Goal: Browse casually

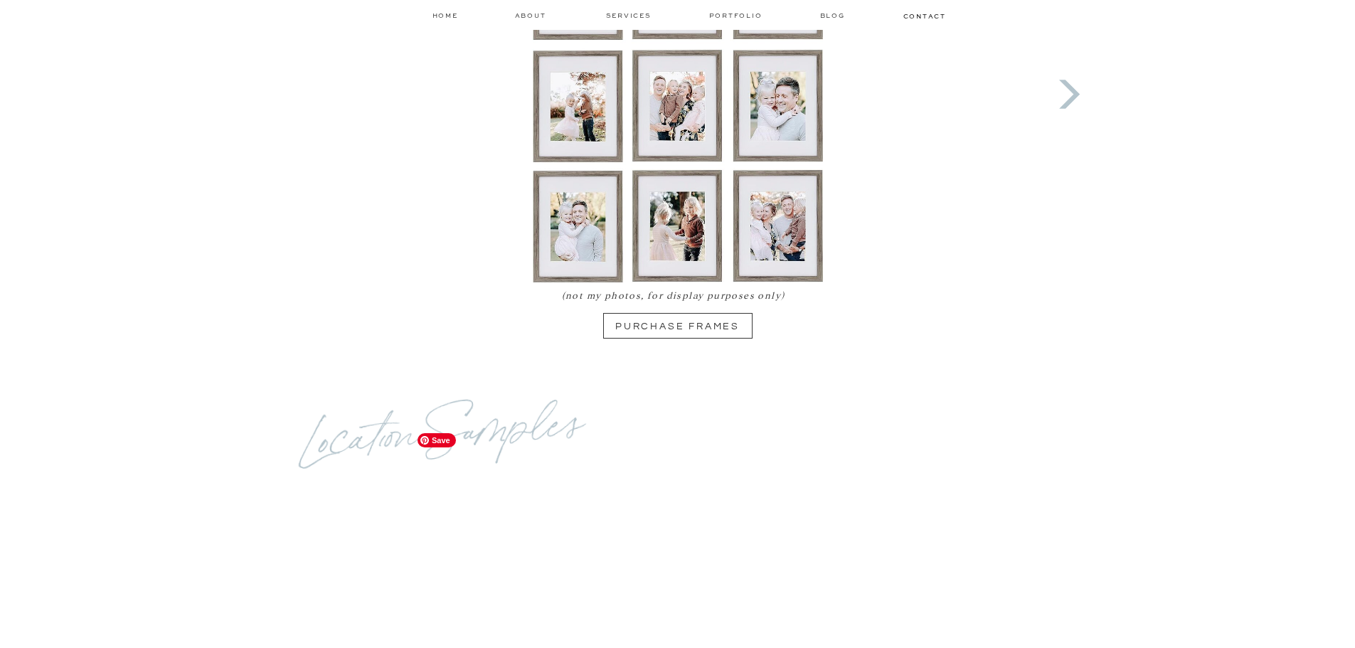
scroll to position [1351, 0]
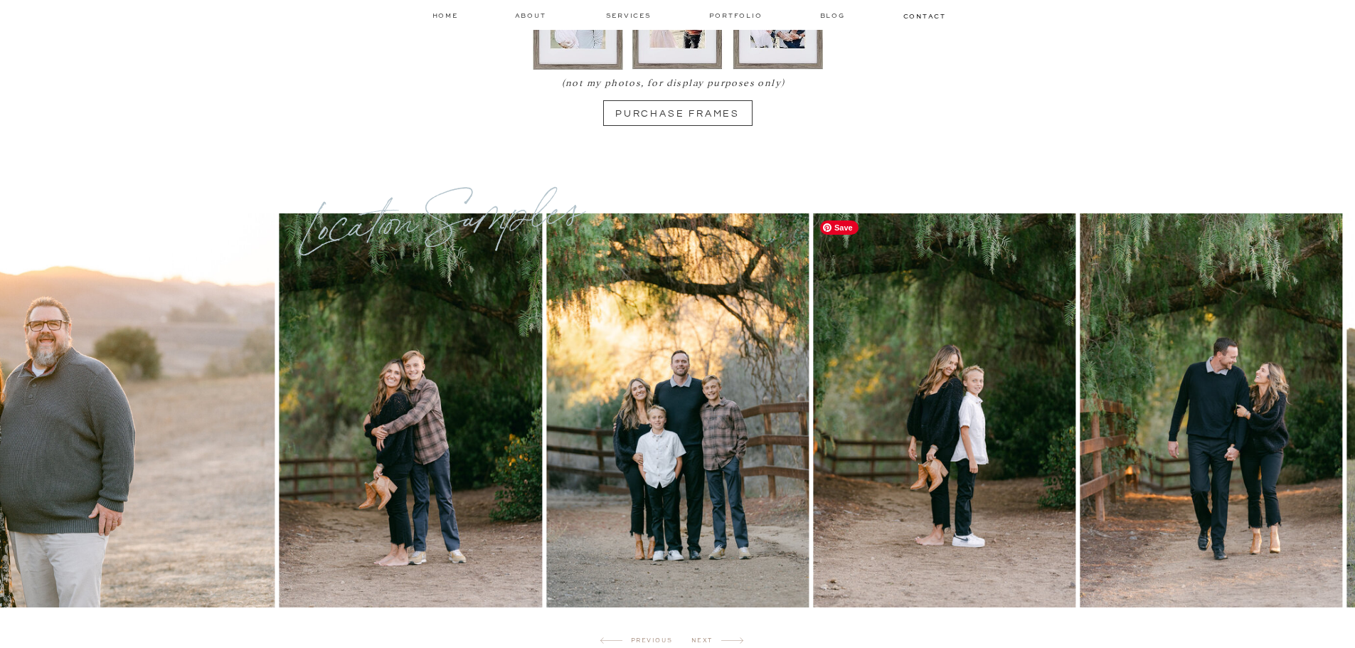
click at [813, 506] on img at bounding box center [944, 410] width 262 height 394
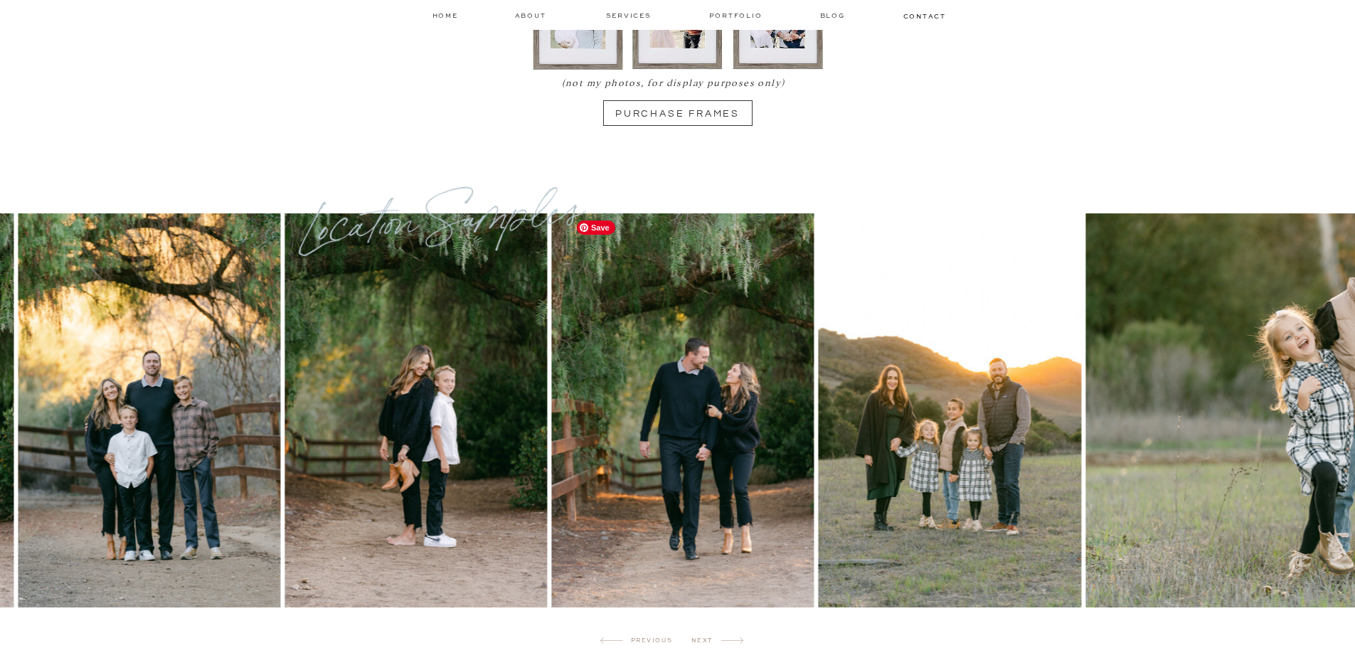
click at [476, 480] on div at bounding box center [698, 410] width 1360 height 394
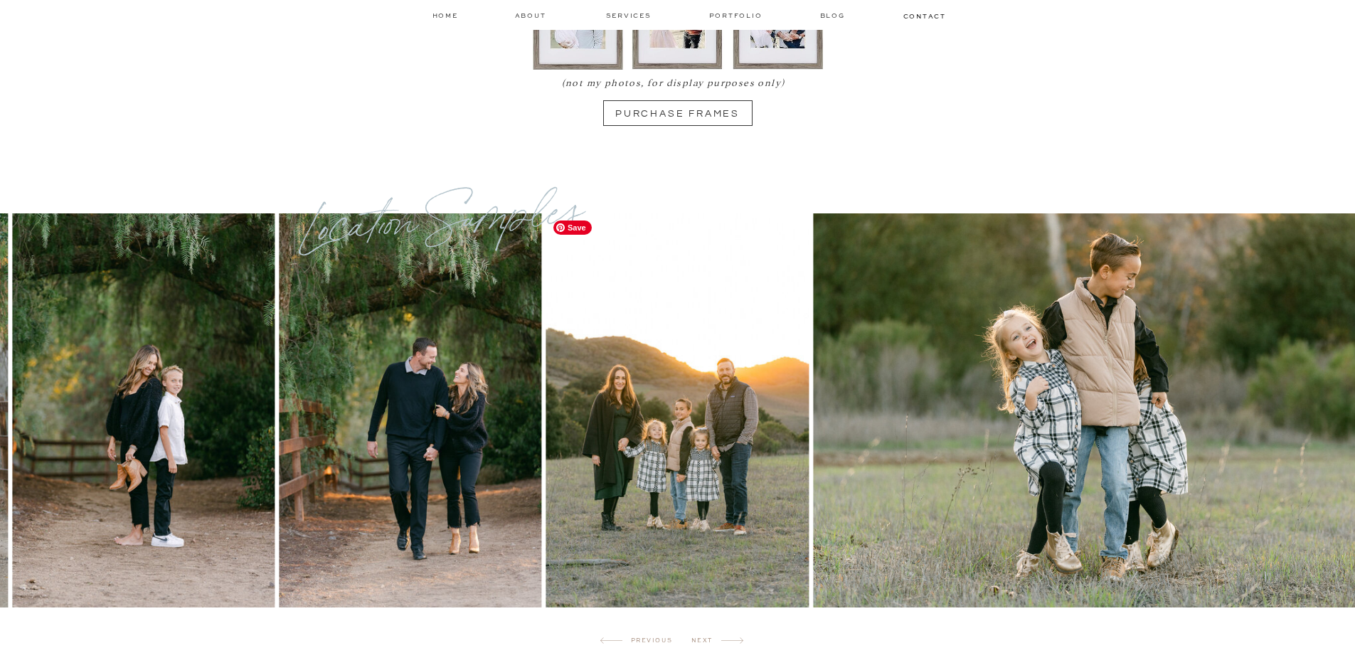
click at [734, 504] on img at bounding box center [677, 410] width 262 height 394
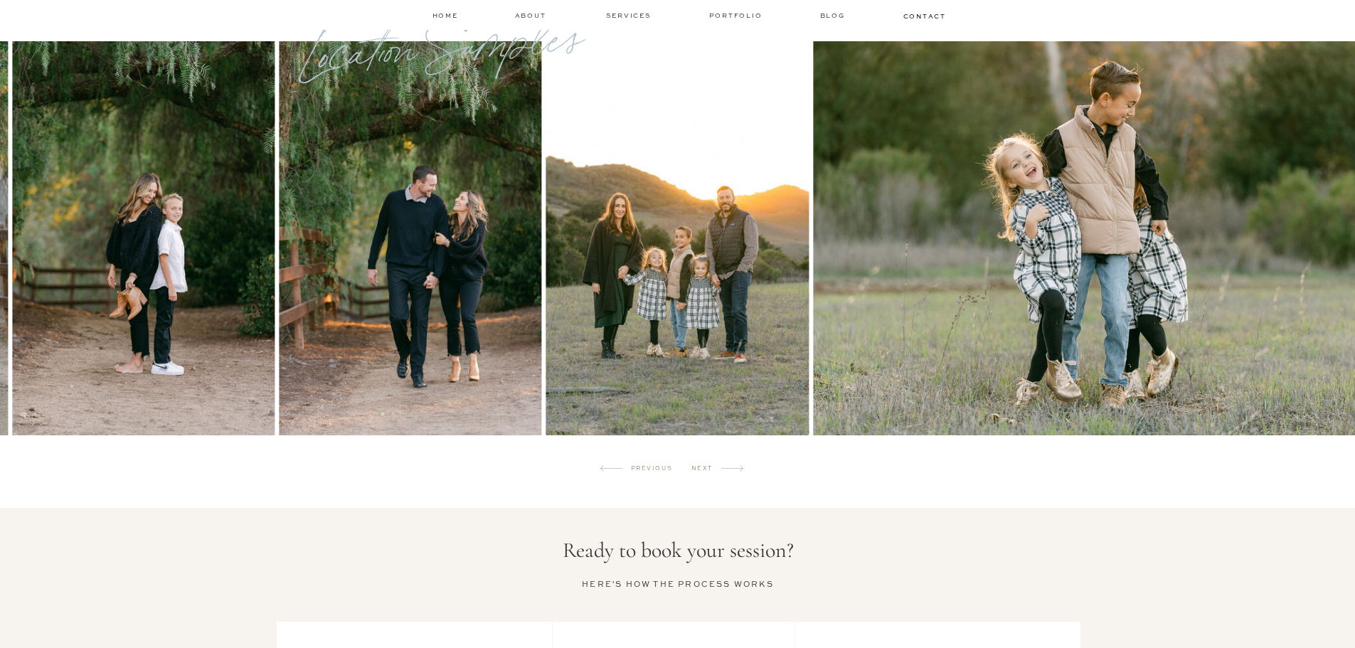
scroll to position [1493, 0]
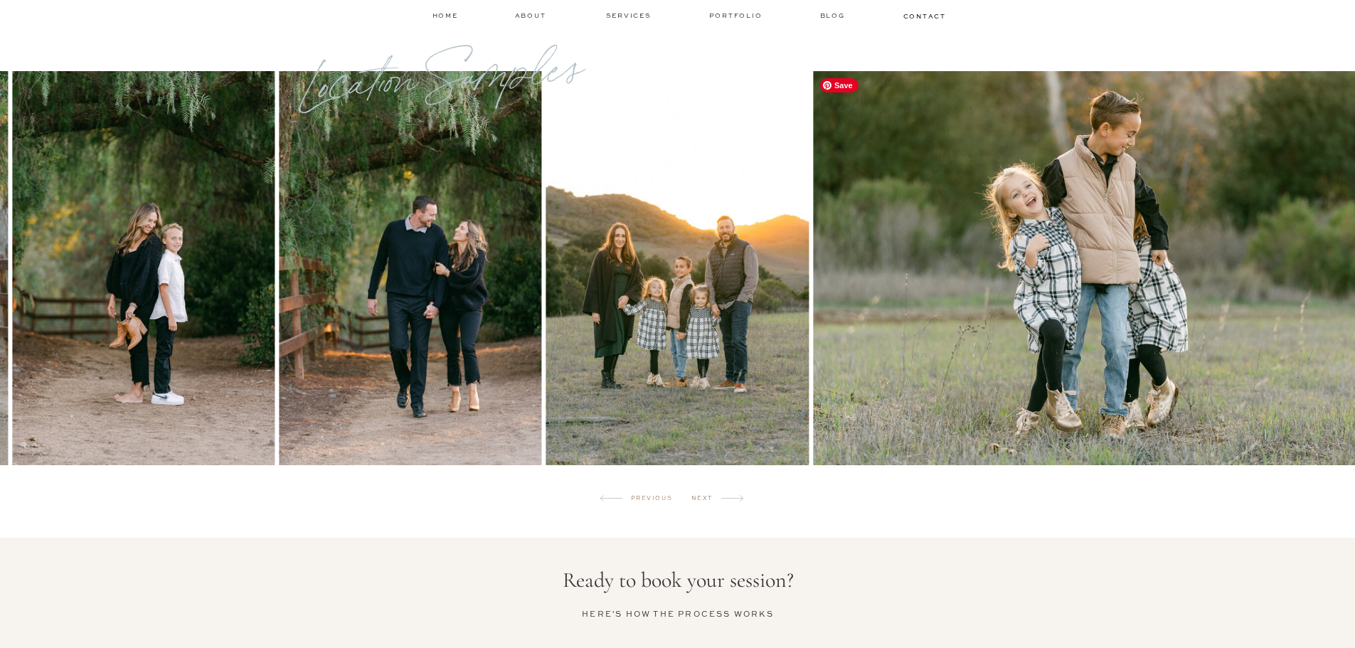
click at [813, 333] on img at bounding box center [1108, 268] width 591 height 394
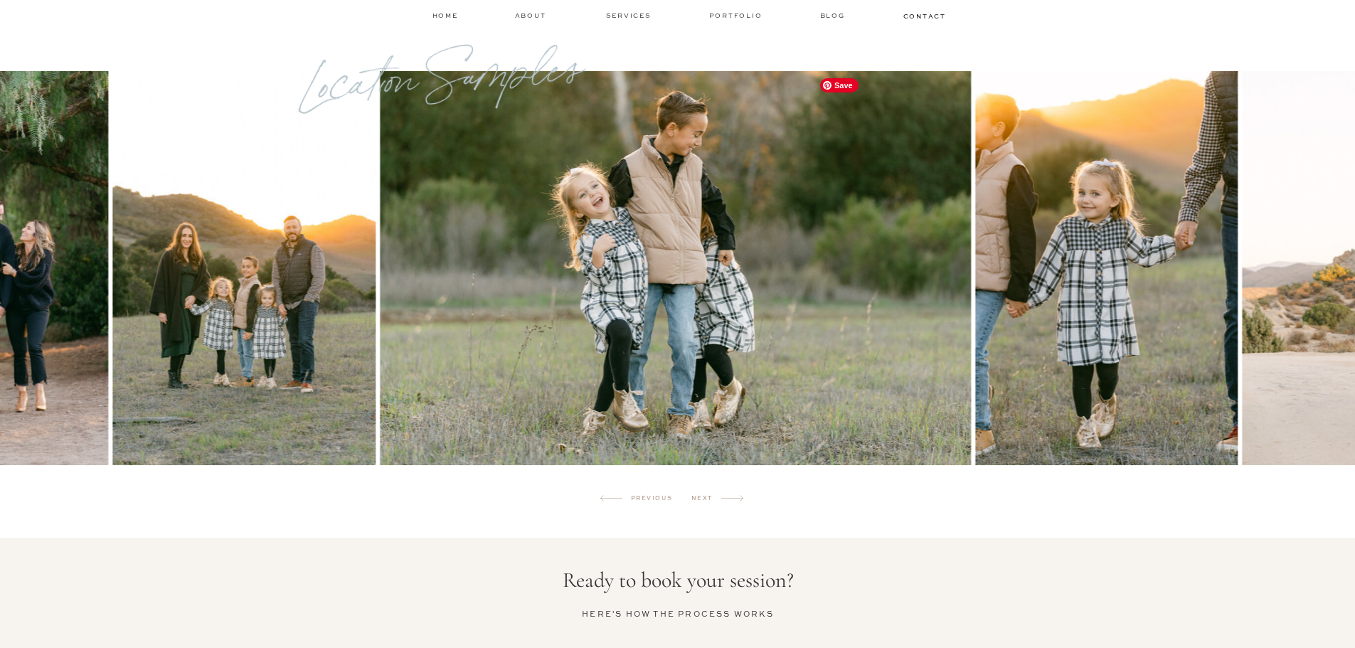
click at [681, 323] on img at bounding box center [675, 268] width 591 height 394
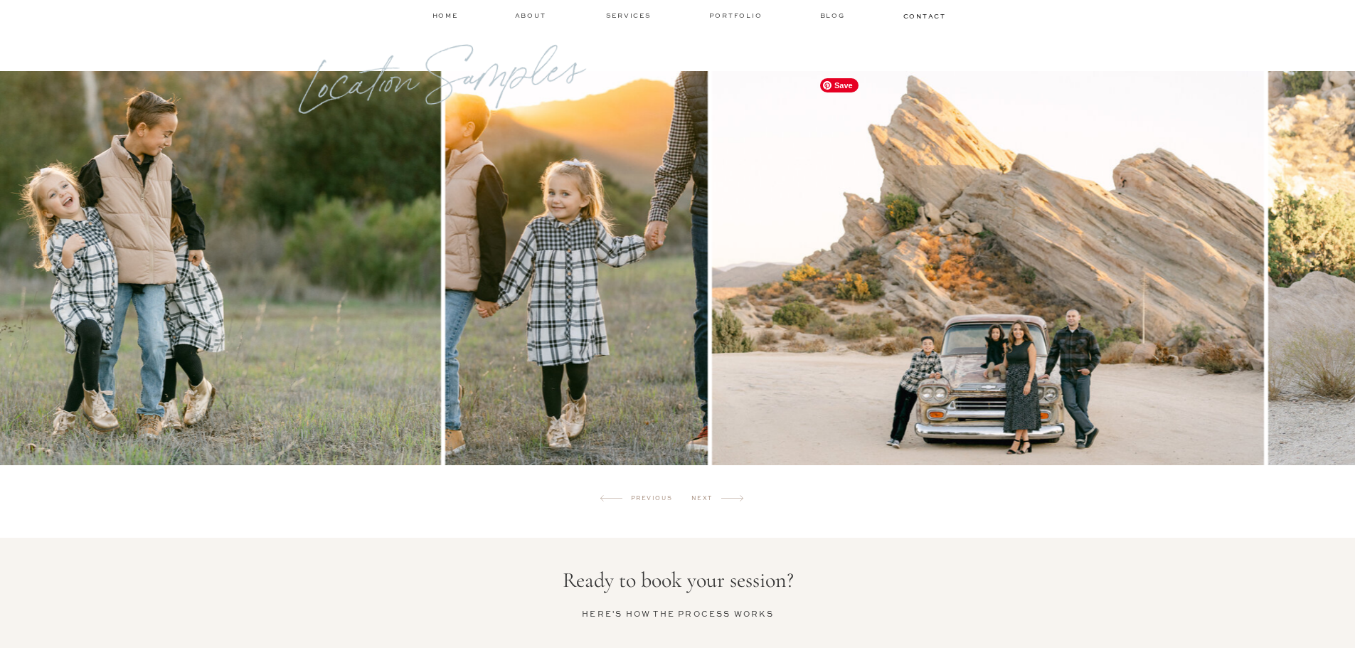
click at [782, 377] on img at bounding box center [988, 268] width 552 height 394
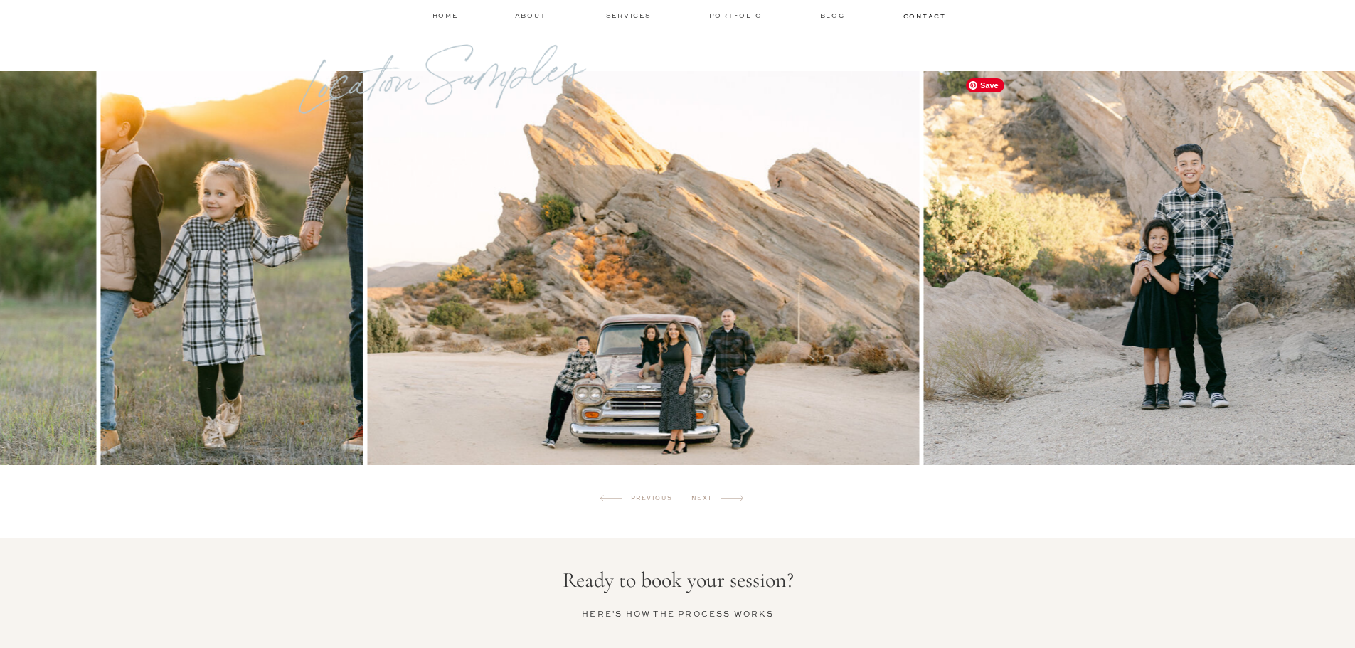
click at [924, 378] on img at bounding box center [1219, 268] width 591 height 394
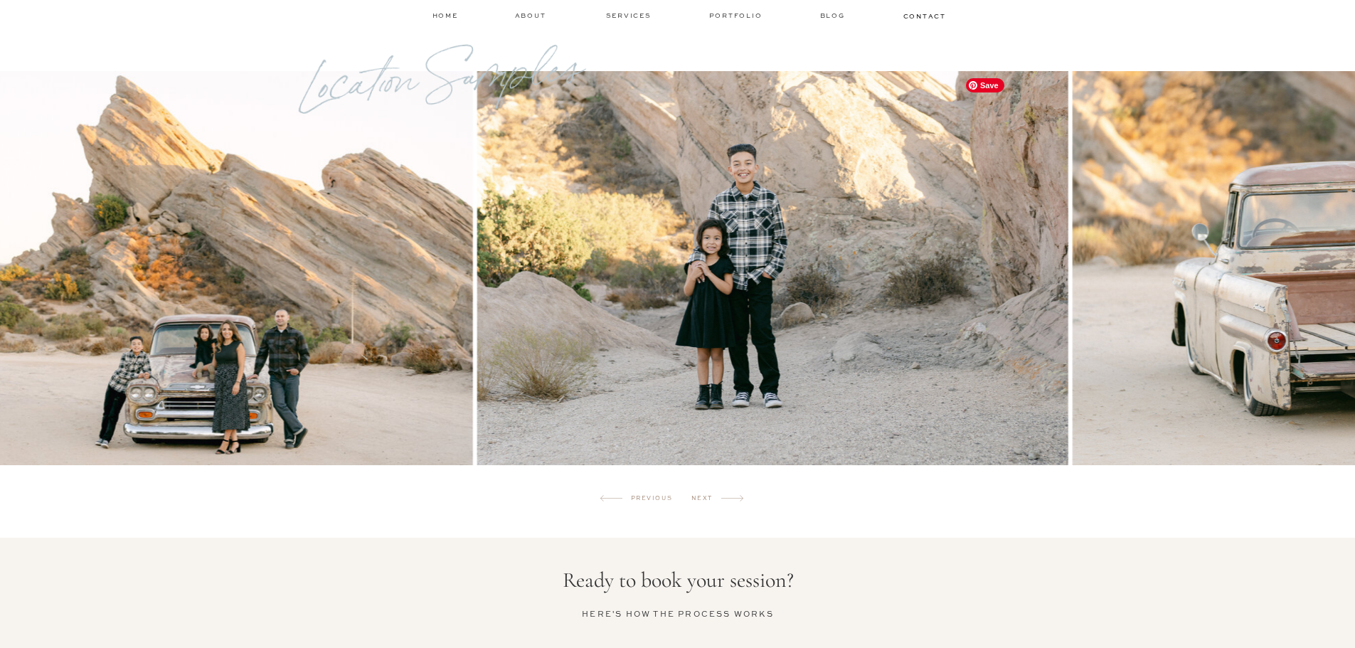
click at [737, 375] on img at bounding box center [772, 268] width 591 height 394
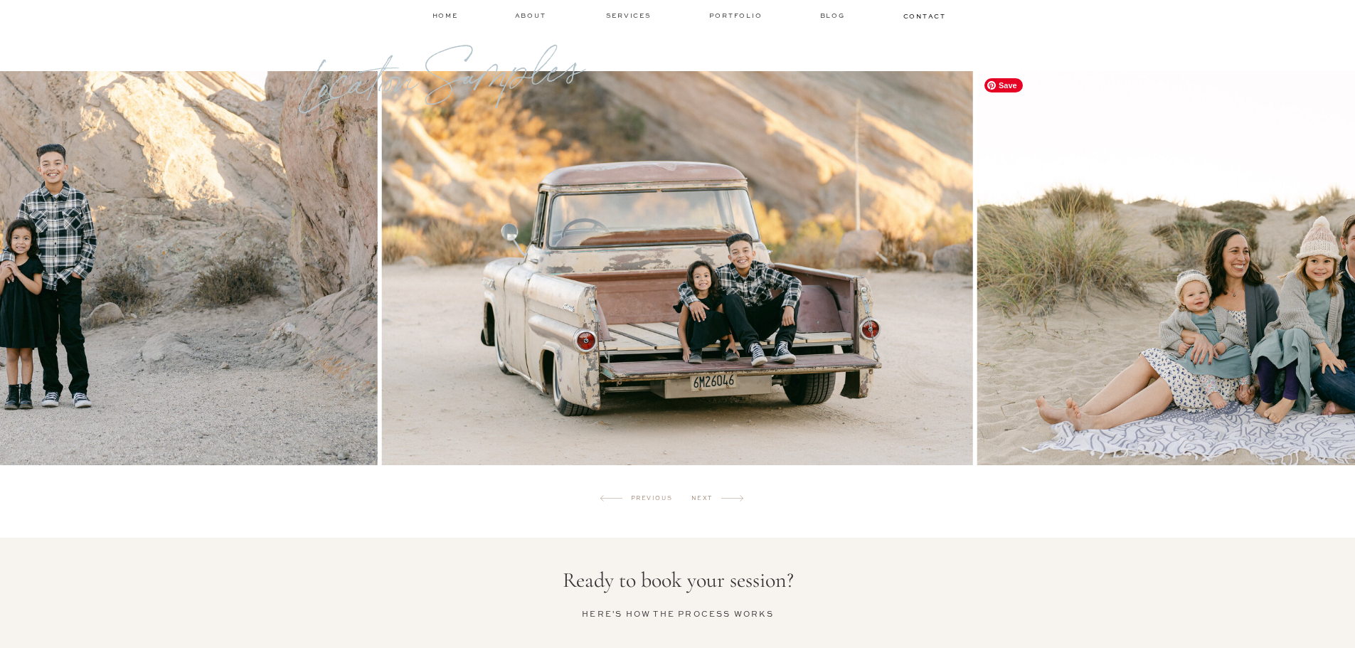
click at [977, 306] on img at bounding box center [1272, 268] width 591 height 394
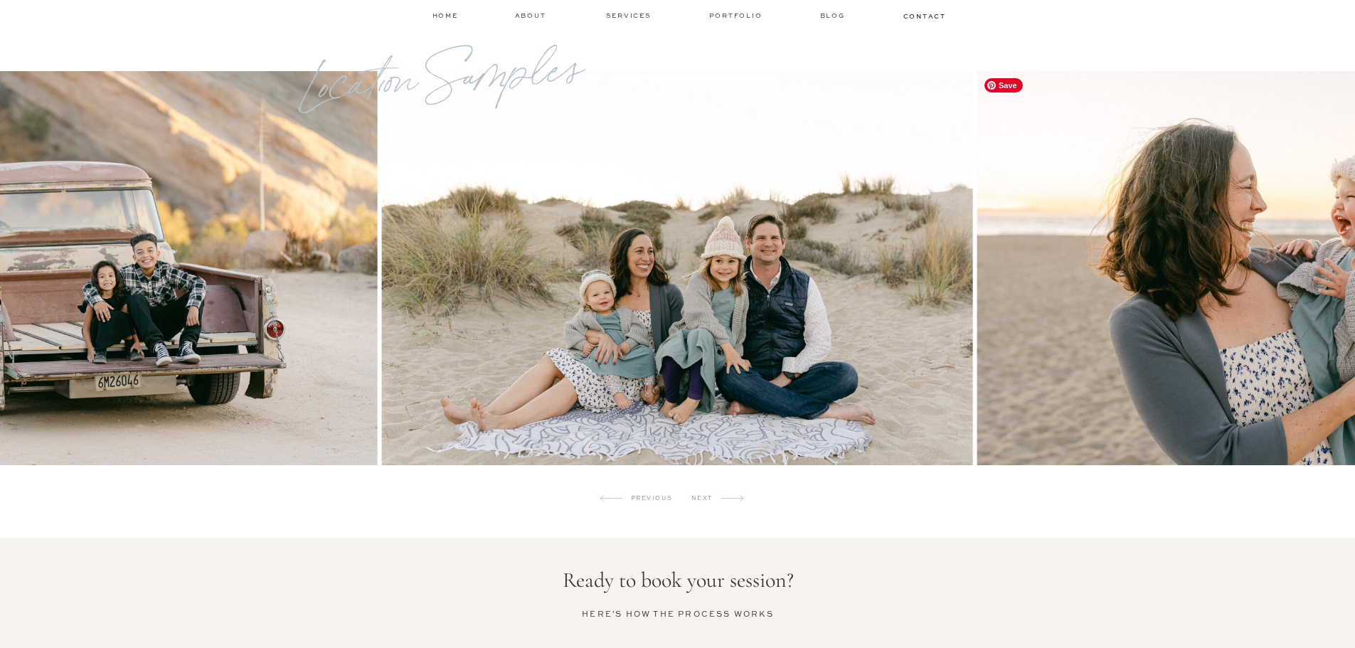
click at [977, 331] on img at bounding box center [1272, 268] width 591 height 394
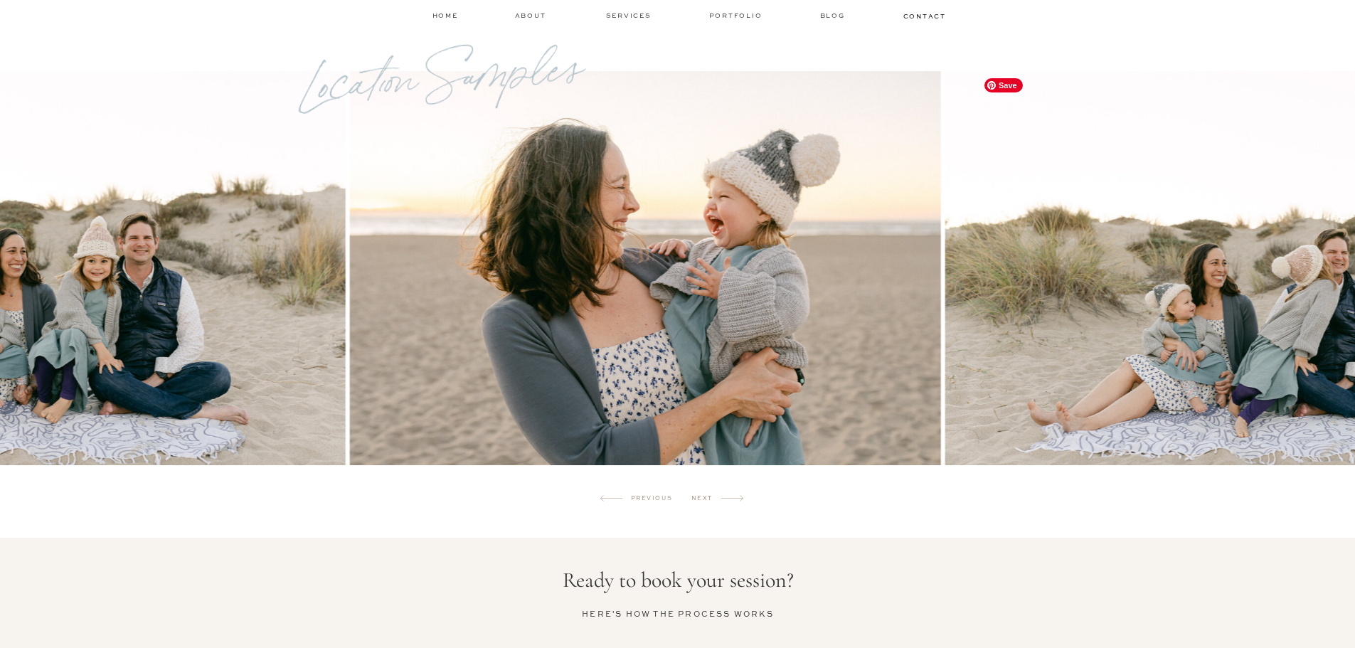
click at [907, 334] on img at bounding box center [645, 268] width 591 height 394
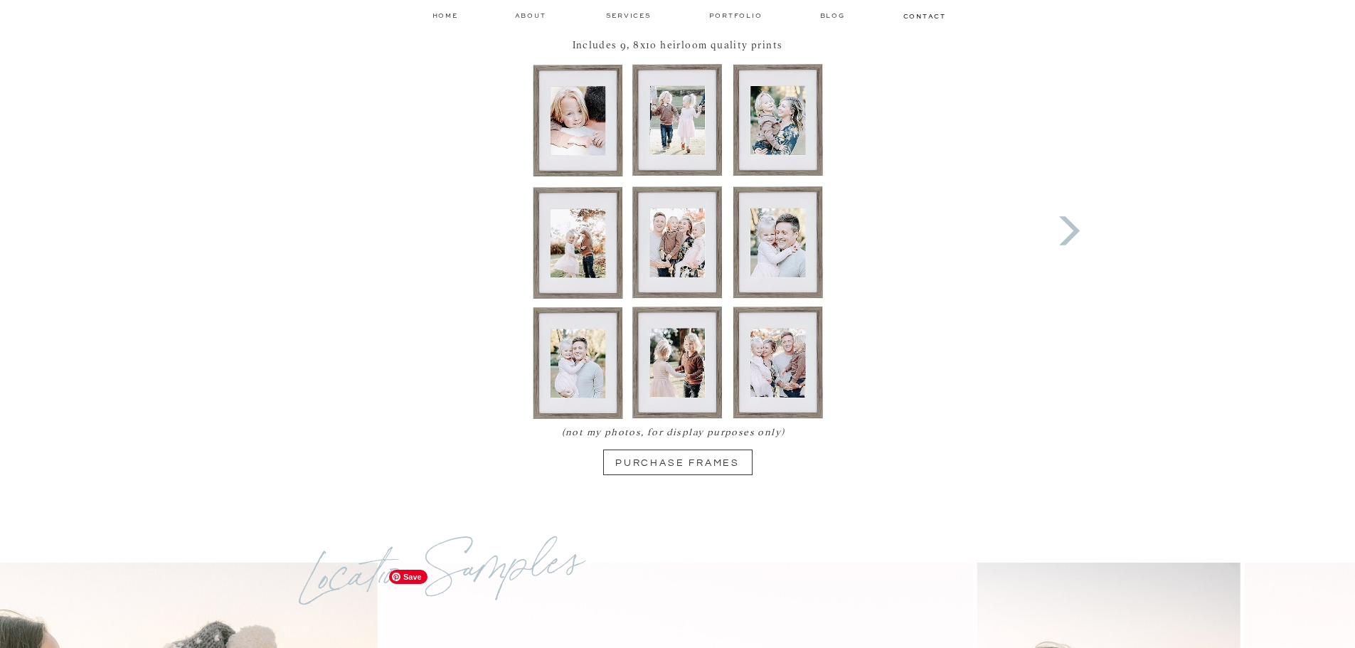
scroll to position [995, 0]
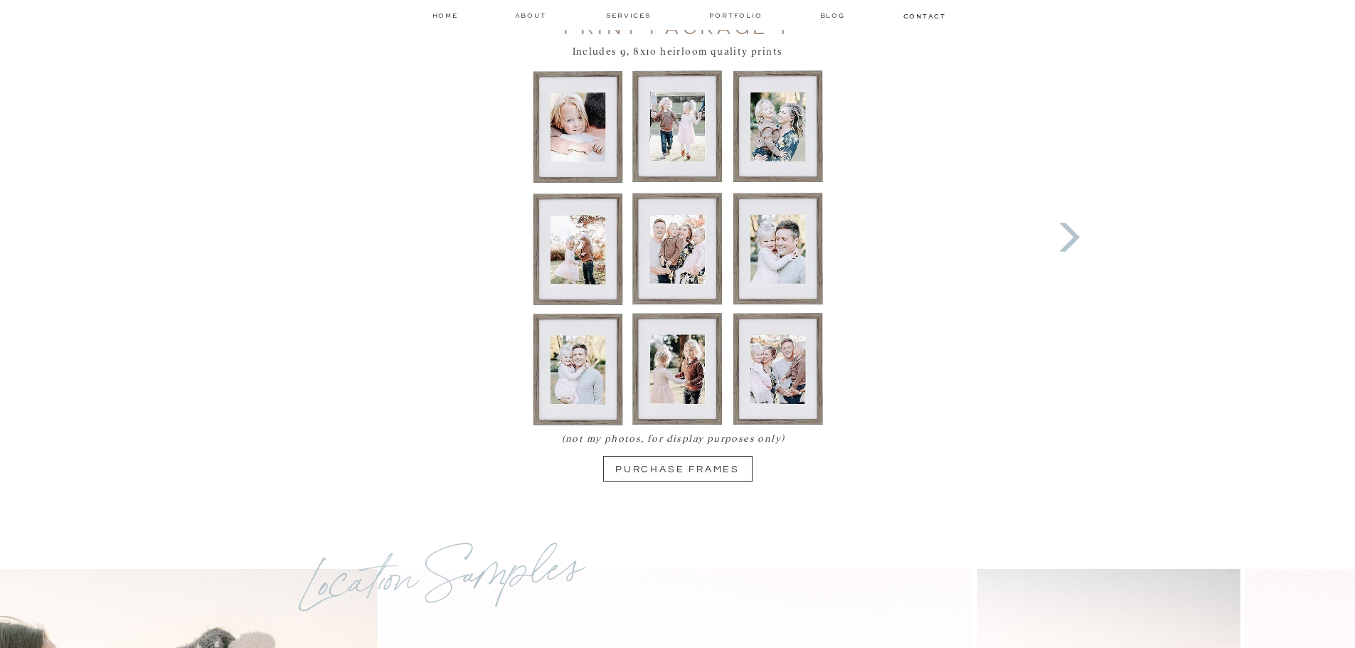
click at [1056, 231] on icon at bounding box center [1069, 237] width 38 height 38
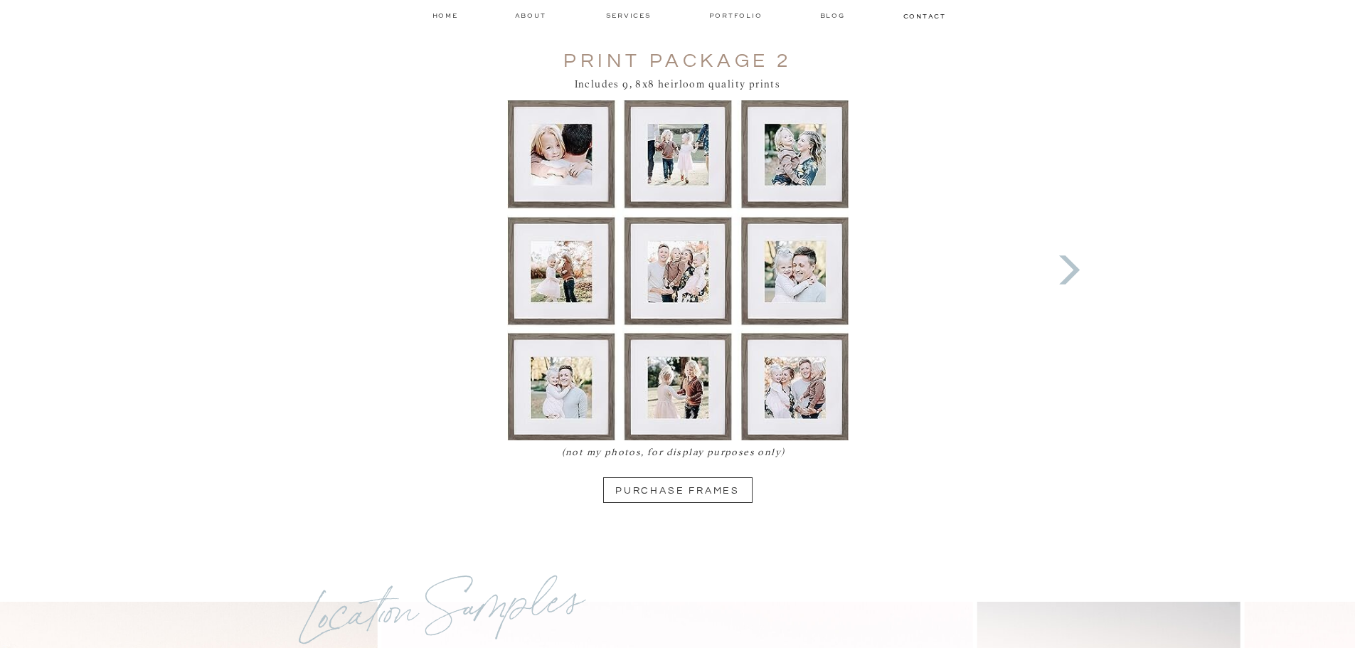
scroll to position [961, 0]
click at [1056, 231] on div "Blog about contact menu services home Portfolio magnolia west photography MAGNO…" at bounding box center [677, 652] width 1355 height 3227
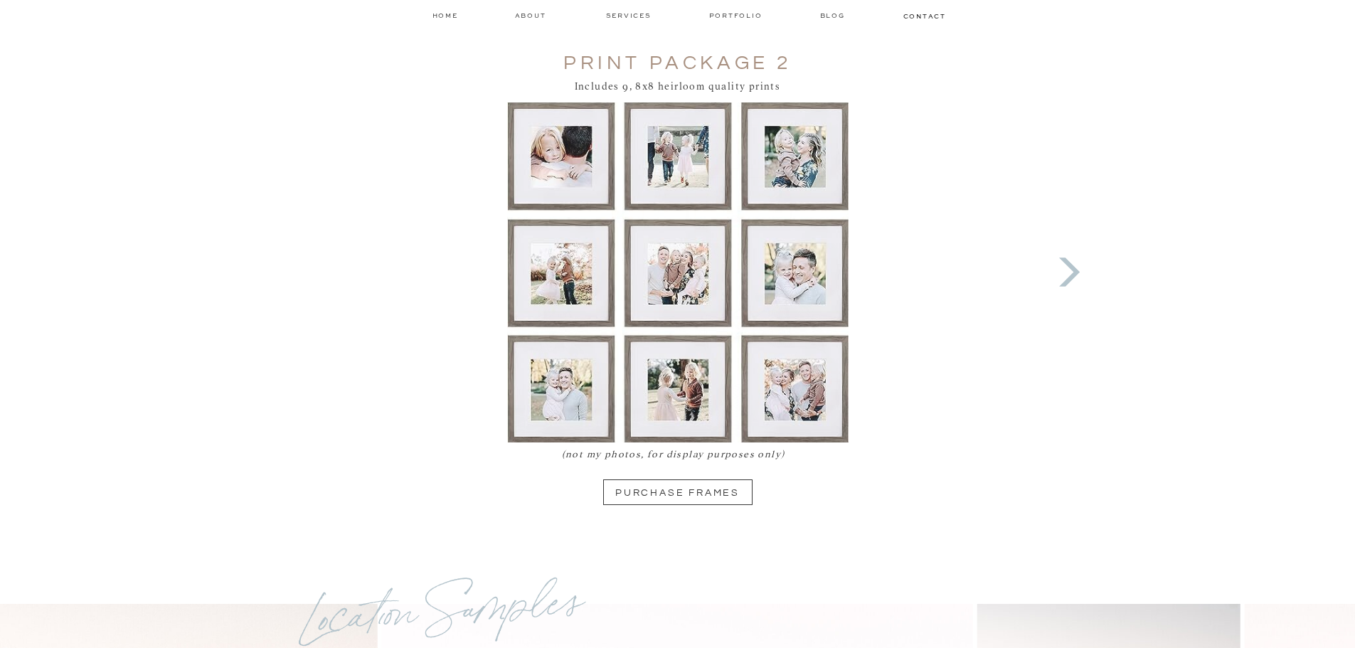
click at [1065, 272] on icon at bounding box center [1069, 272] width 38 height 38
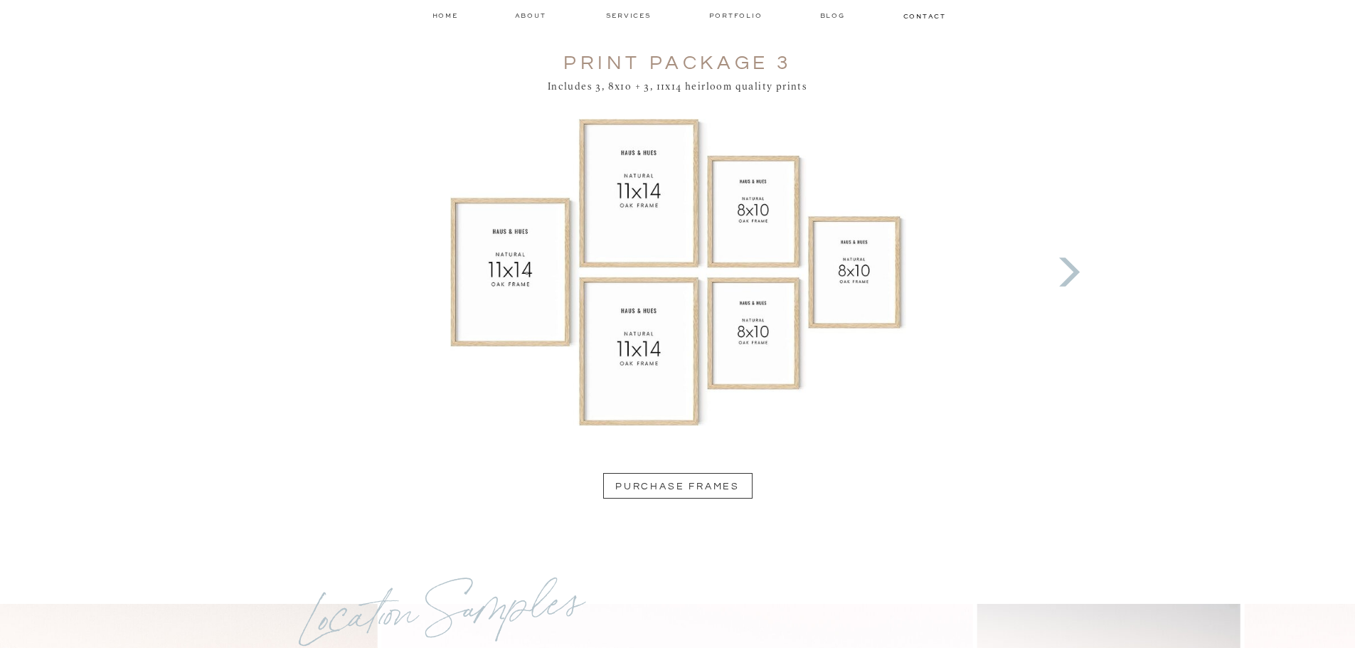
click at [1065, 272] on icon at bounding box center [1069, 272] width 38 height 38
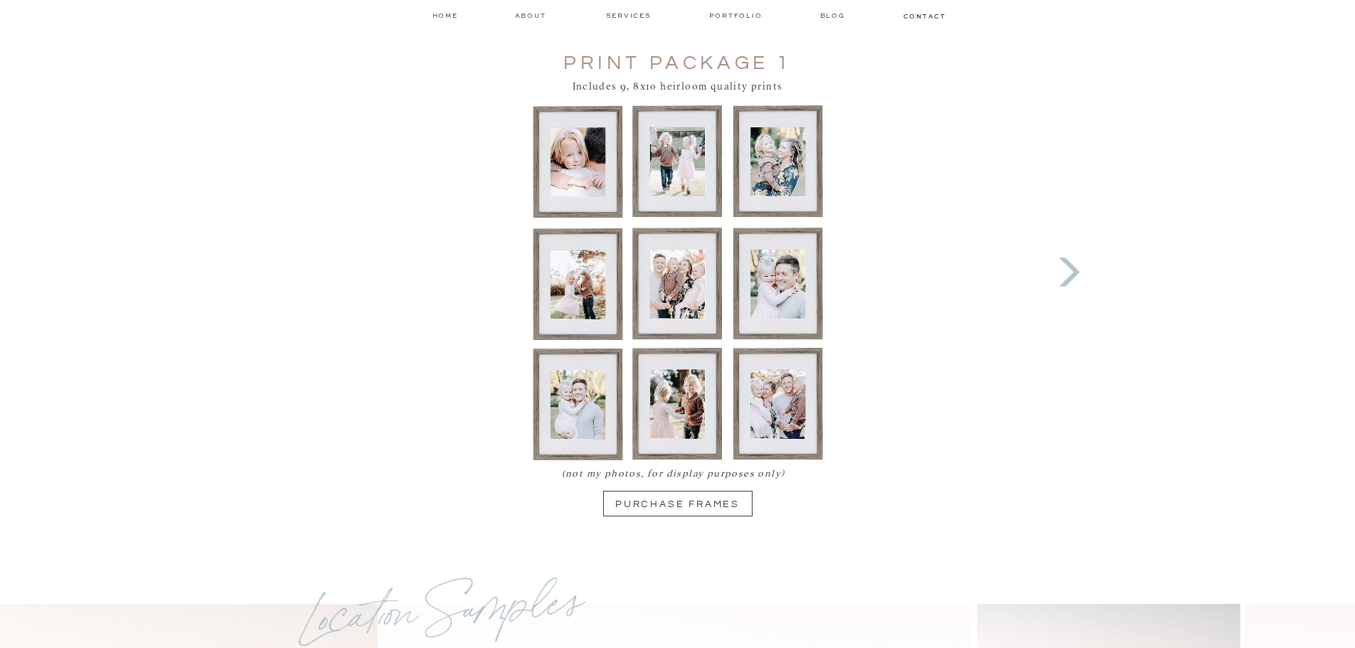
click at [1065, 272] on icon at bounding box center [1069, 272] width 38 height 38
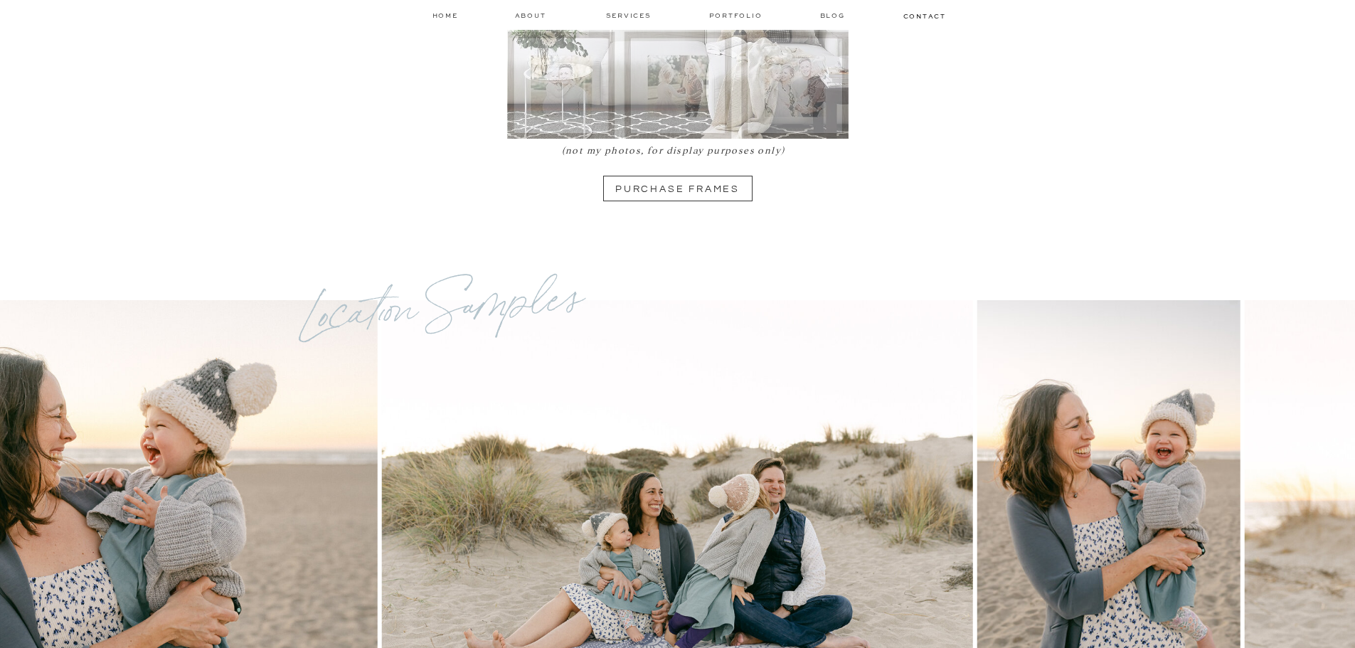
scroll to position [1316, 0]
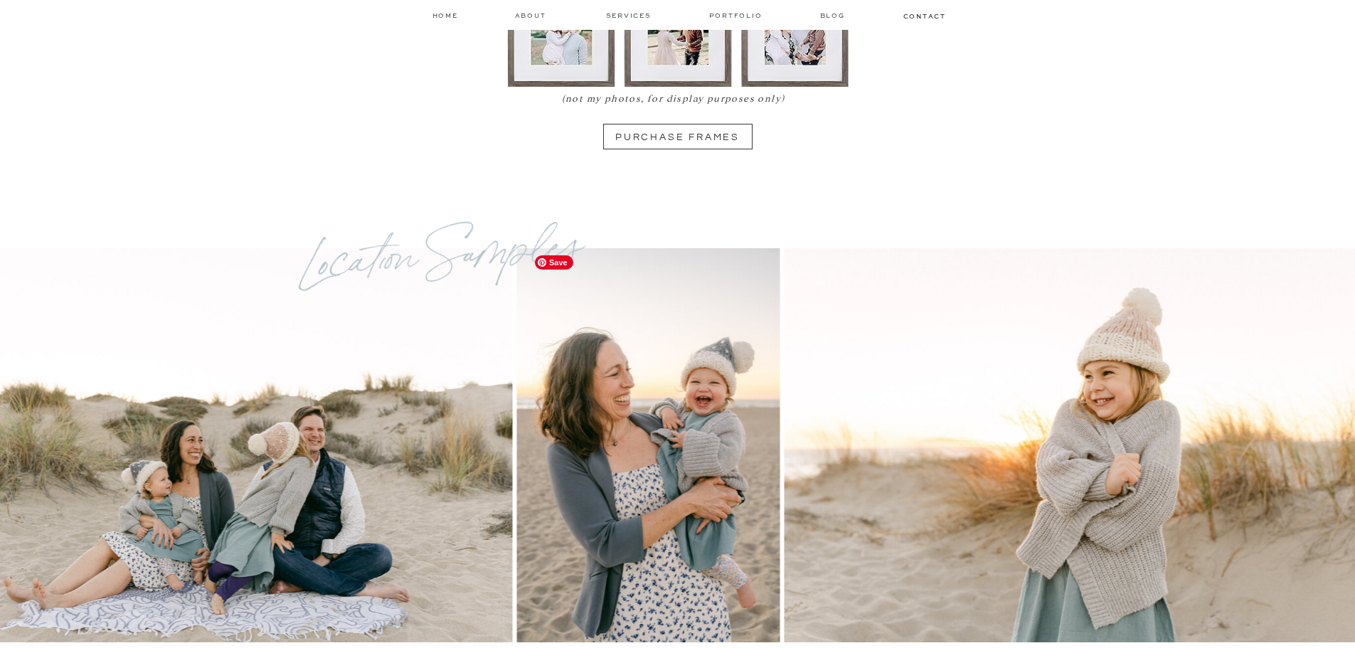
click at [566, 428] on img at bounding box center [648, 445] width 262 height 394
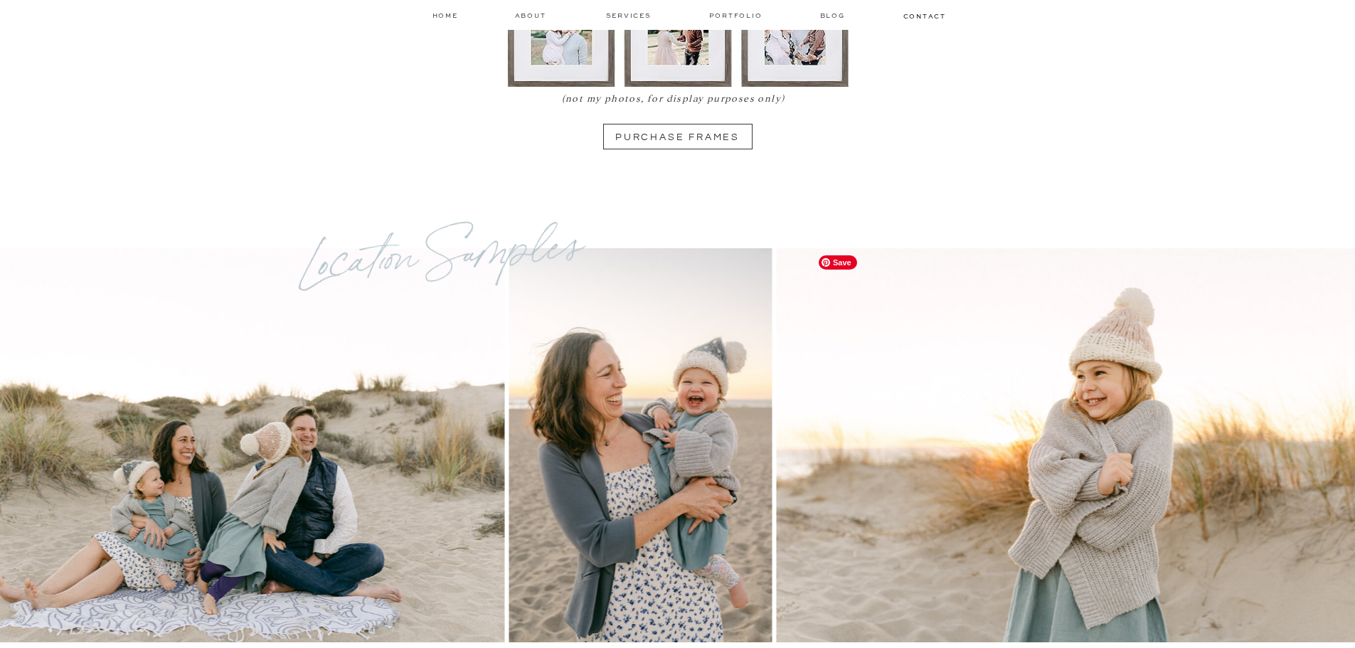
click at [776, 471] on img at bounding box center [1071, 445] width 591 height 394
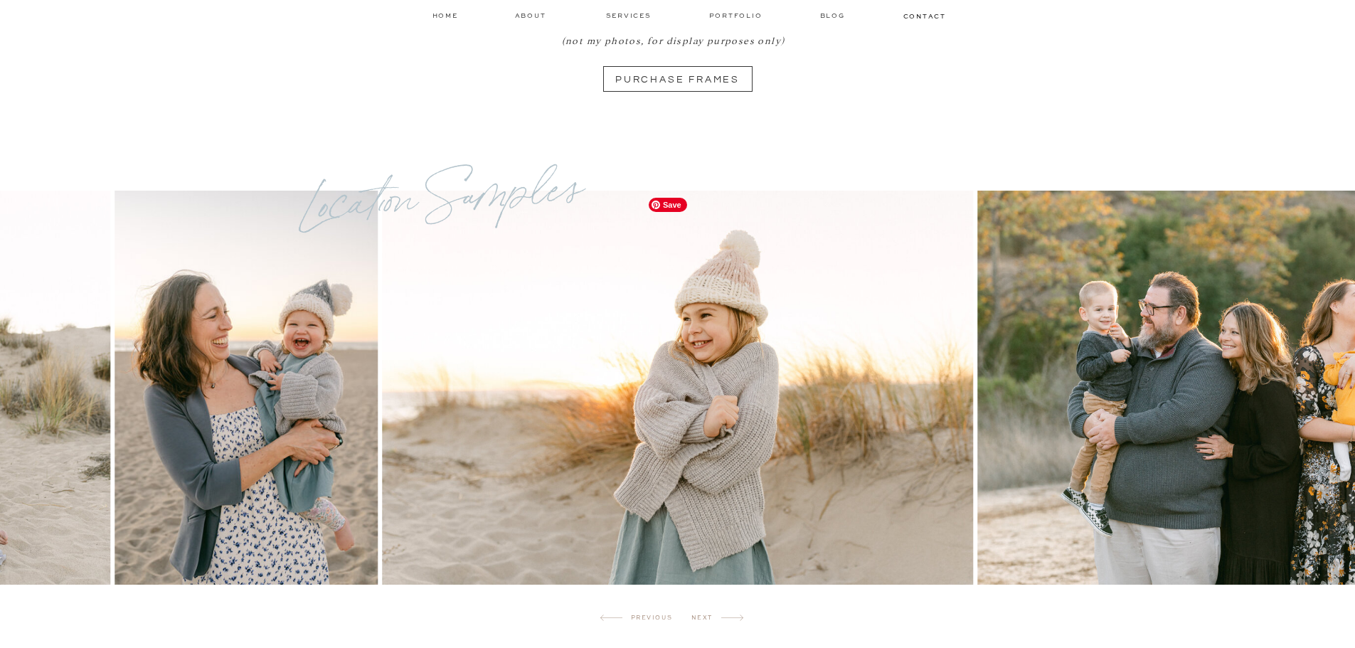
scroll to position [1387, 0]
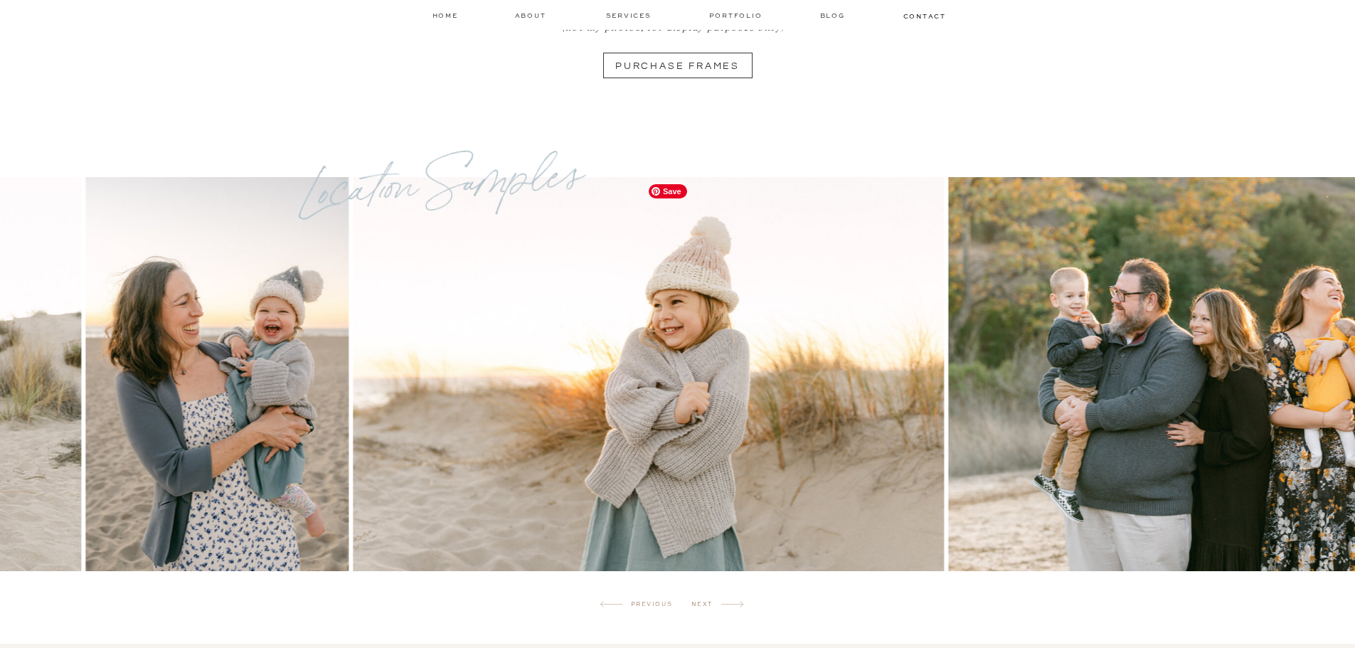
click at [565, 433] on img at bounding box center [648, 374] width 591 height 394
